Goal: Find specific page/section: Find specific page/section

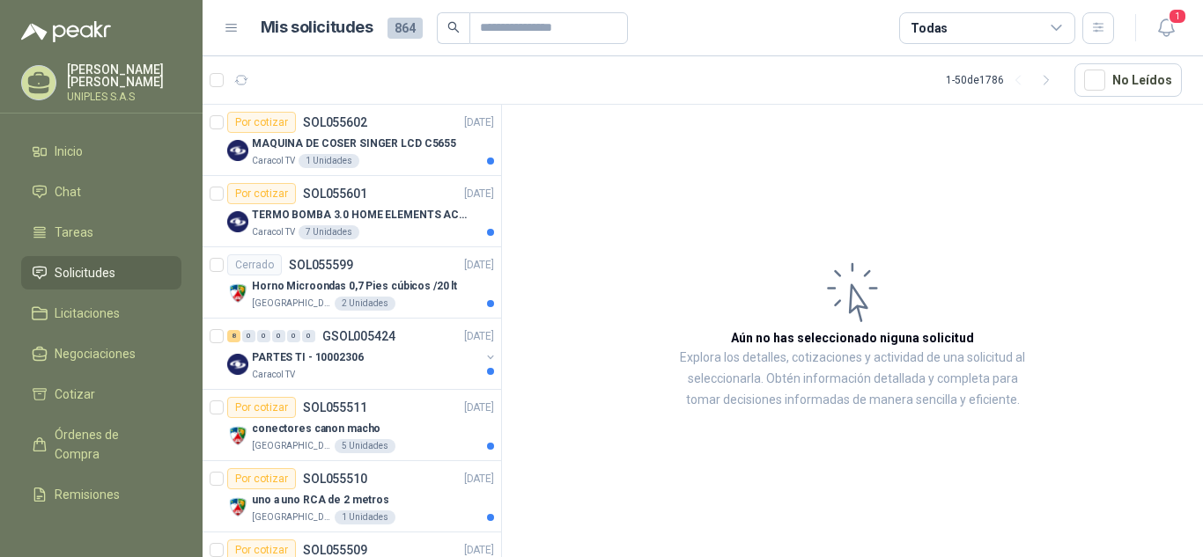
click at [1058, 30] on icon at bounding box center [1057, 28] width 16 height 16
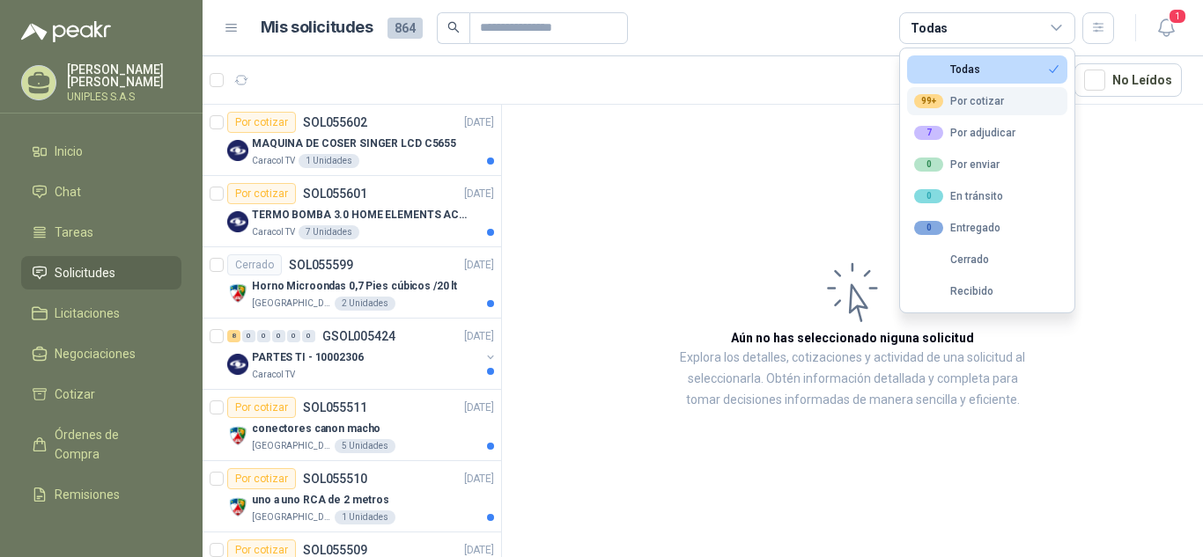
click at [991, 98] on div "99+ Por cotizar" at bounding box center [959, 101] width 90 height 14
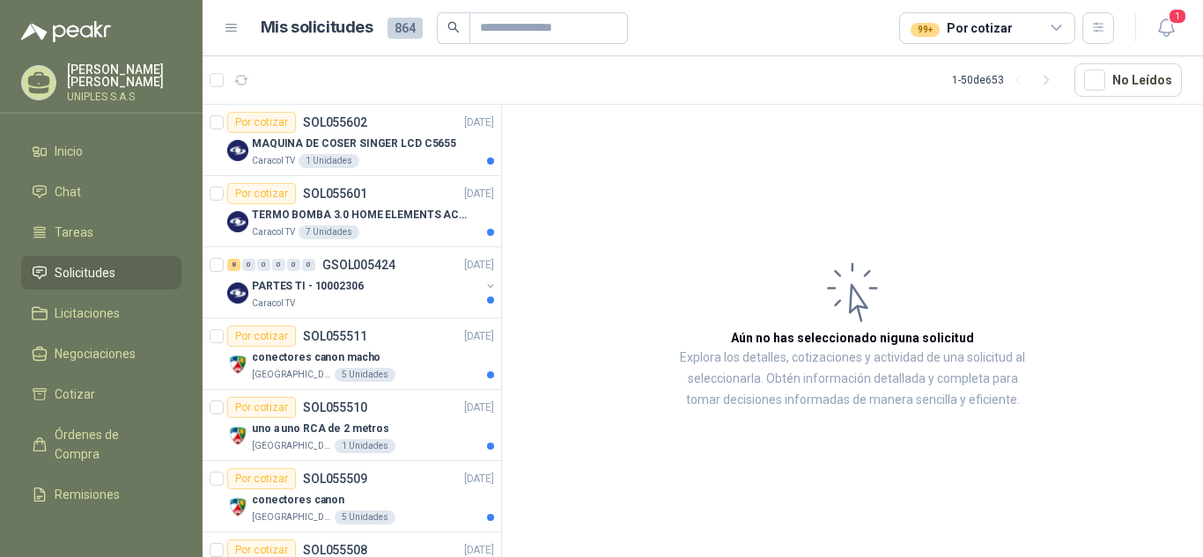
click at [632, 170] on article "Aún no has seleccionado niguna solicitud Explora los detalles, cotizaciones y a…" at bounding box center [852, 334] width 701 height 459
click at [1097, 33] on icon "button" at bounding box center [1098, 27] width 15 height 15
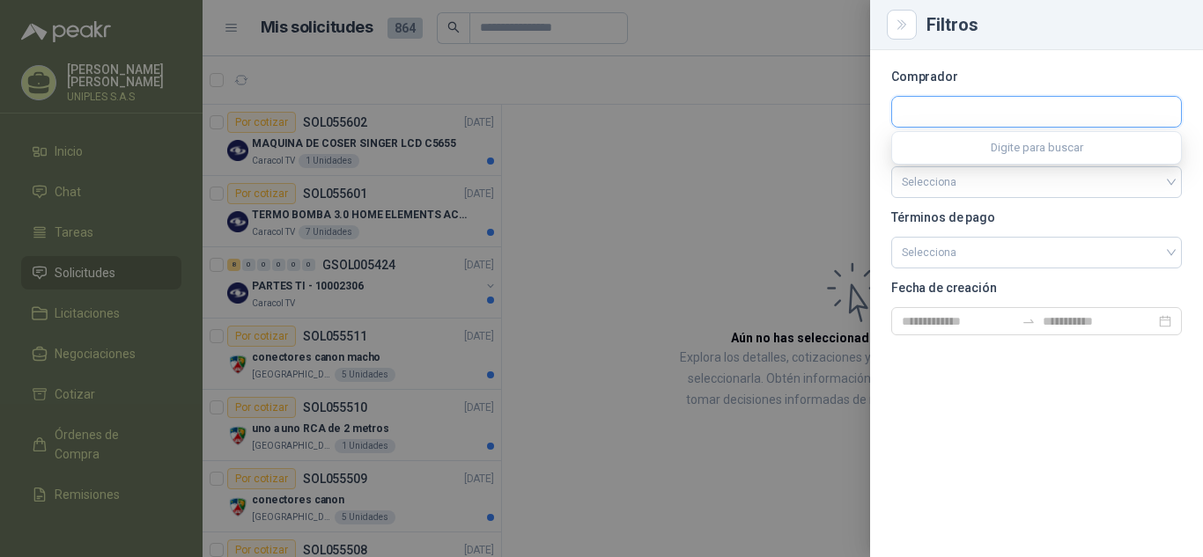
click at [955, 109] on input "text" at bounding box center [1036, 112] width 289 height 30
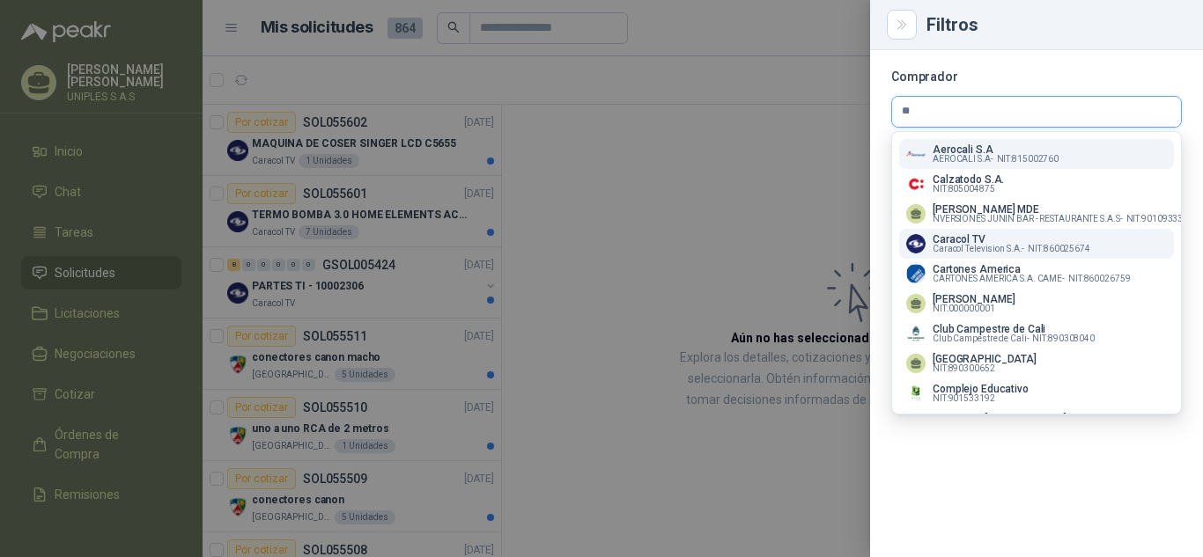
type input "**"
click at [964, 238] on p "Caracol TV" at bounding box center [1012, 239] width 158 height 11
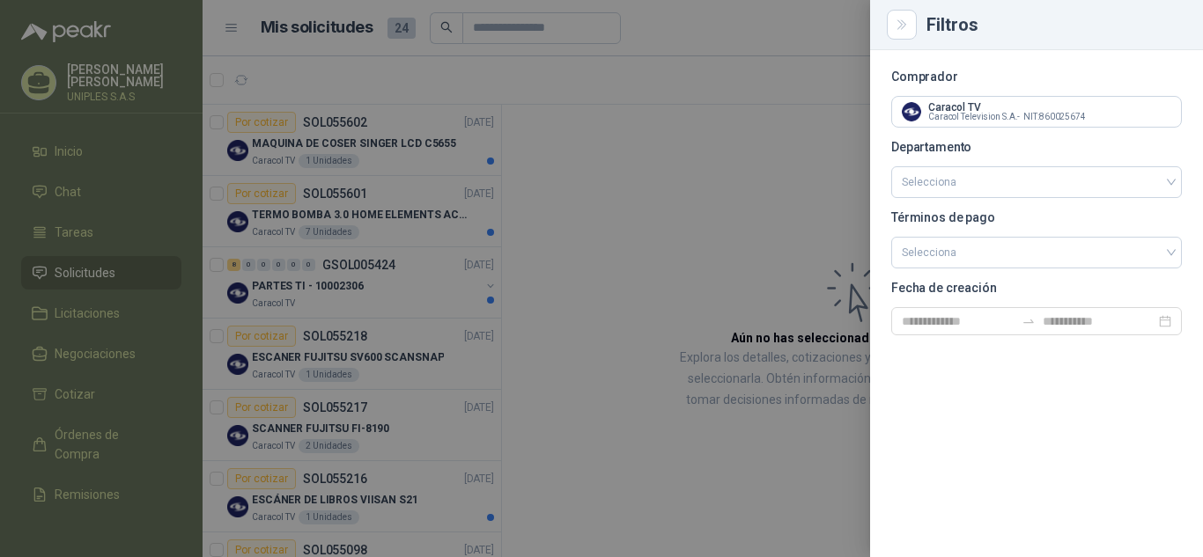
click at [758, 166] on div at bounding box center [601, 278] width 1203 height 557
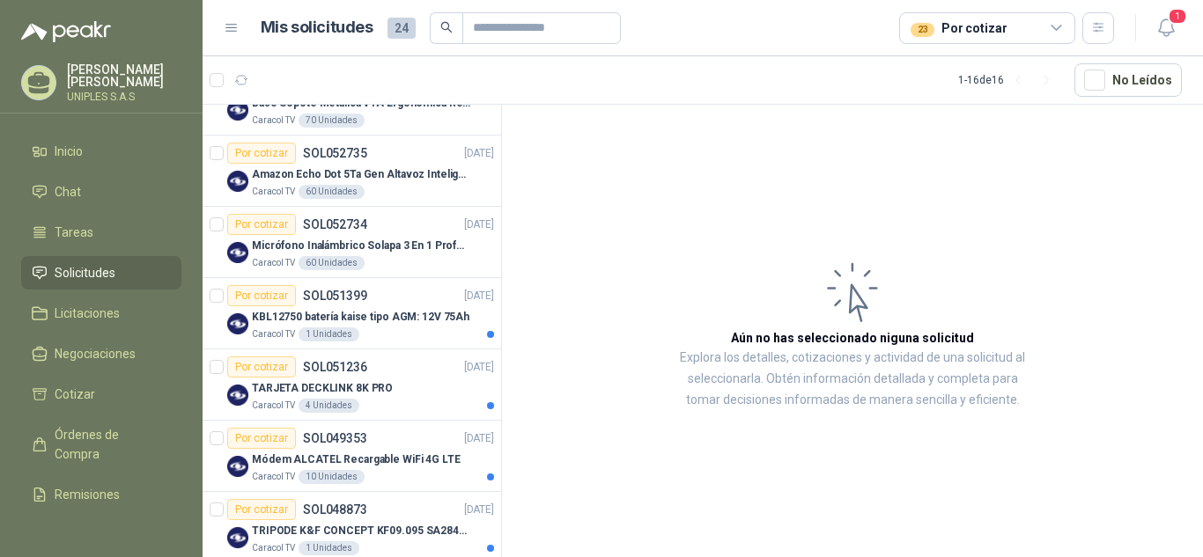
scroll to position [707, 0]
